Goal: Transaction & Acquisition: Register for event/course

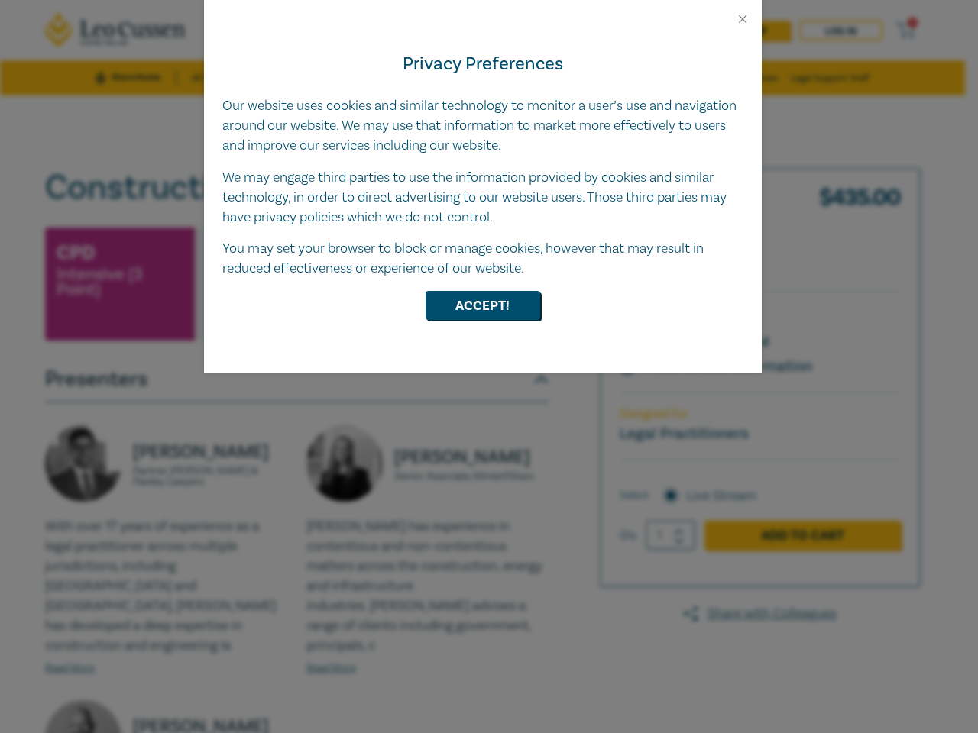
click at [489, 367] on div "Privacy Preferences Our website uses cookies and similar technology to monitor …" at bounding box center [483, 199] width 558 height 347
click at [742, 19] on button "Close" at bounding box center [742, 19] width 14 height 14
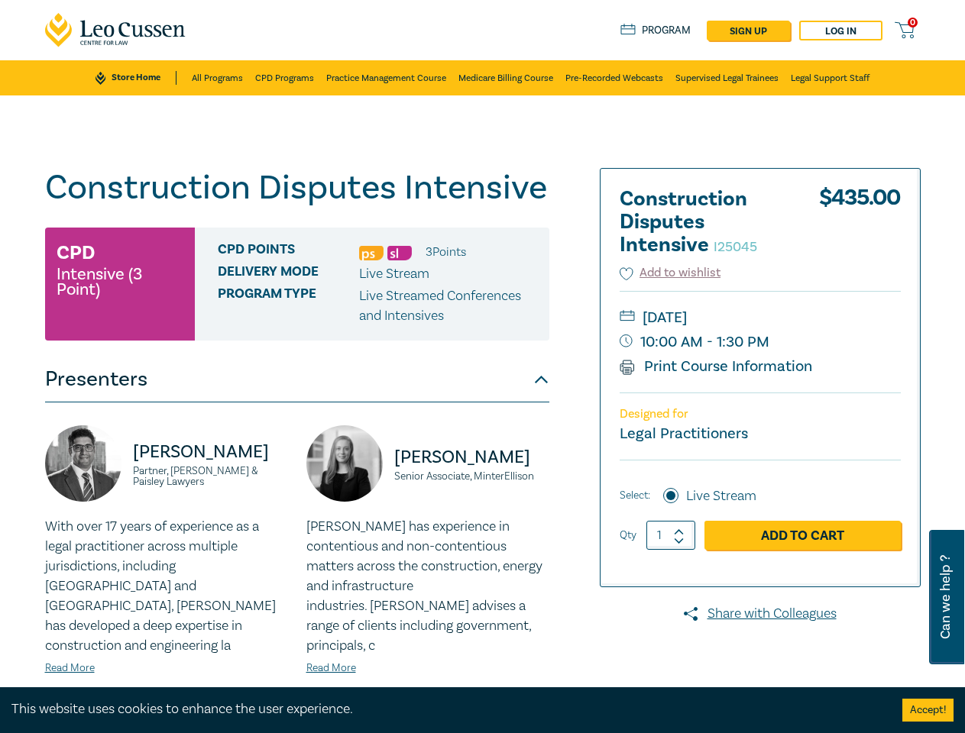
click at [483, 306] on p "Live Streamed Conferences and Intensives" at bounding box center [448, 306] width 179 height 40
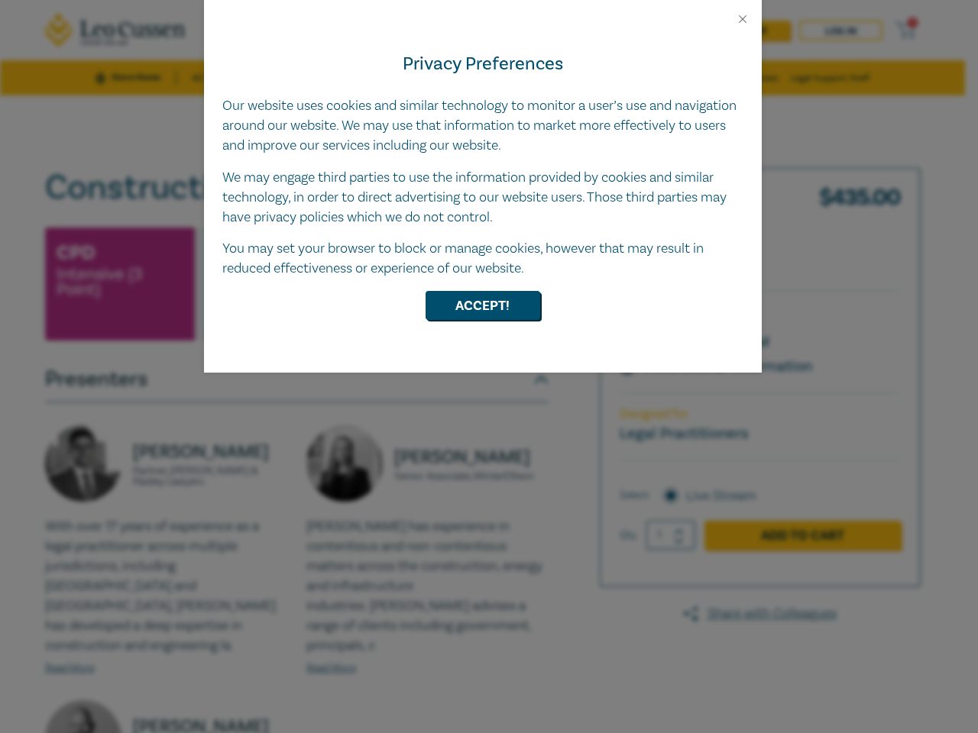
click at [489, 367] on div "Privacy Preferences Our website uses cookies and similar technology to monitor …" at bounding box center [483, 199] width 558 height 347
click at [742, 19] on button "Close" at bounding box center [742, 19] width 14 height 14
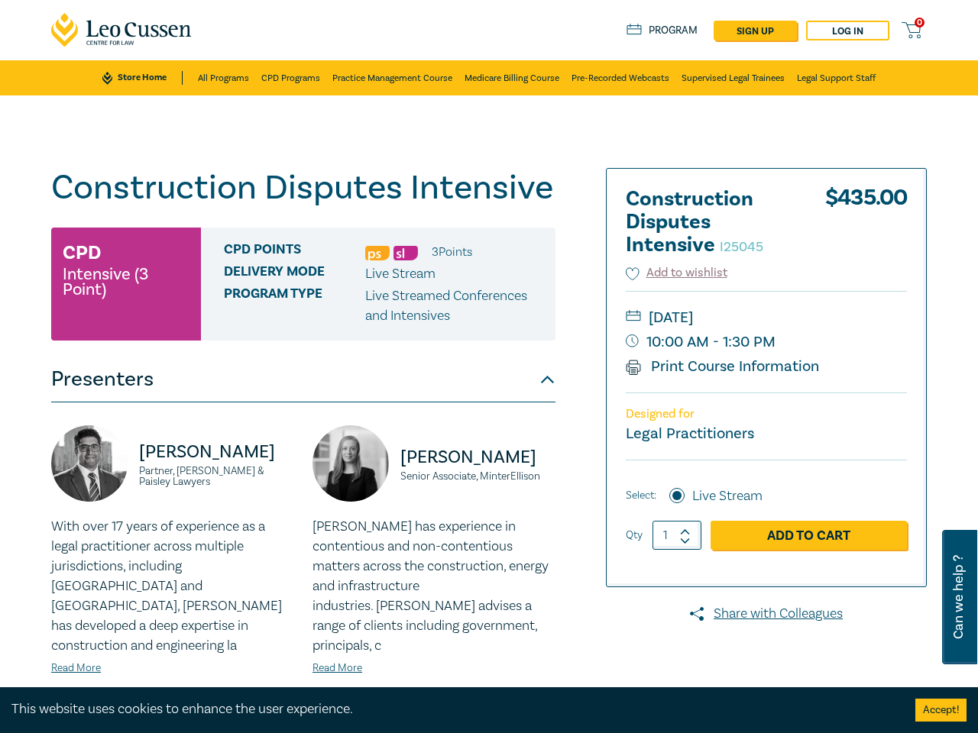
click at [483, 306] on p "Live Streamed Conferences and Intensives" at bounding box center [454, 306] width 179 height 40
